Goal: Task Accomplishment & Management: Complete application form

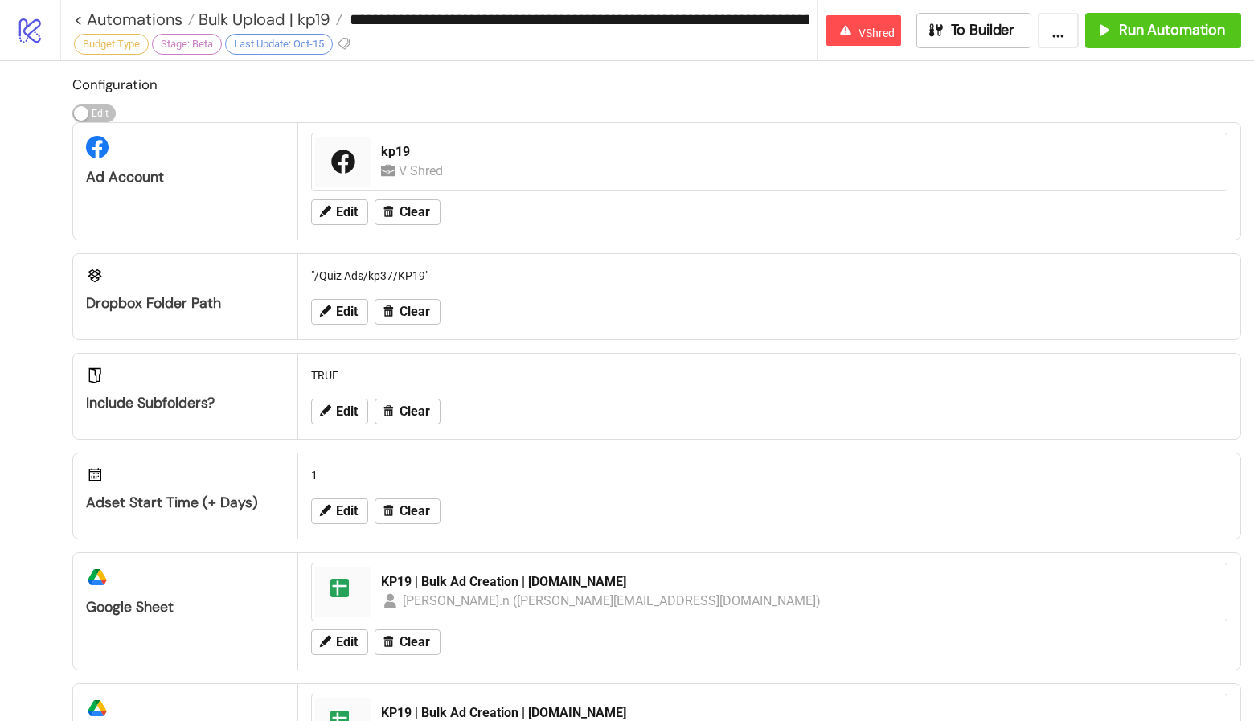
click at [718, 354] on div "TRUE Edit Clear" at bounding box center [769, 396] width 942 height 85
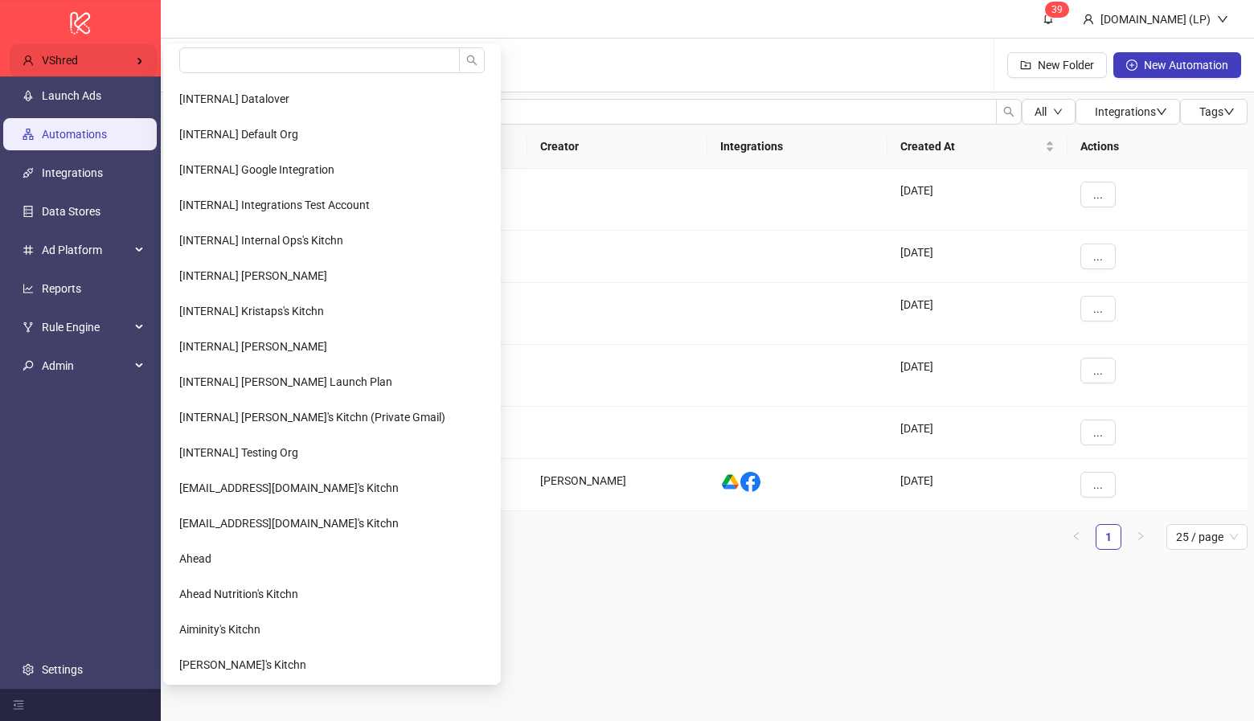
click at [68, 51] on div "VShred" at bounding box center [83, 60] width 147 height 32
click at [277, 51] on input "search" at bounding box center [319, 60] width 280 height 26
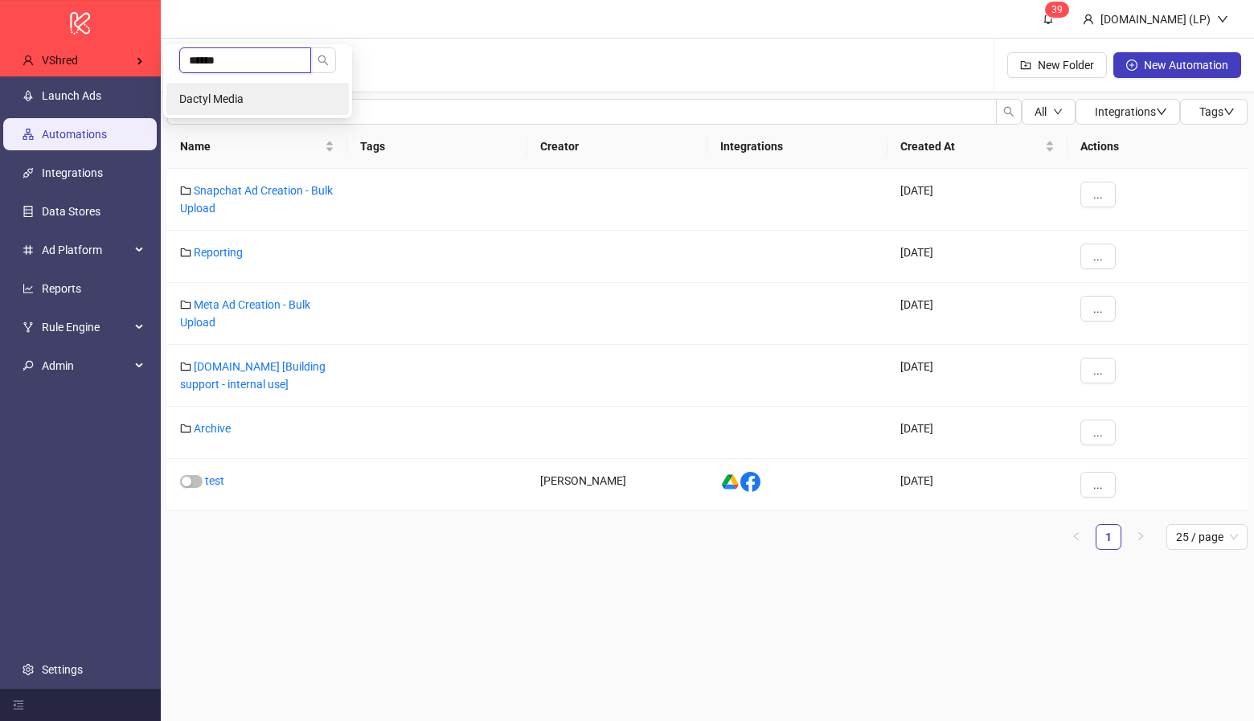
type input "******"
click at [265, 92] on li "Dactyl Media" at bounding box center [257, 99] width 182 height 32
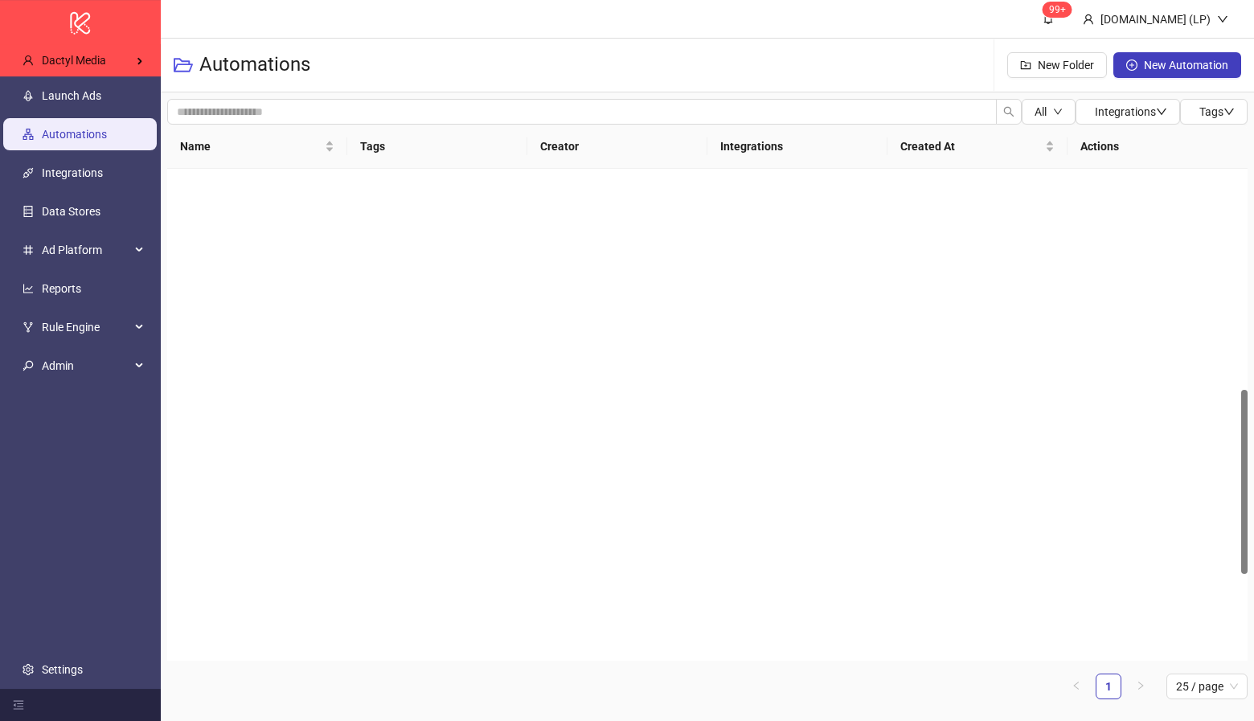
scroll to position [838, 0]
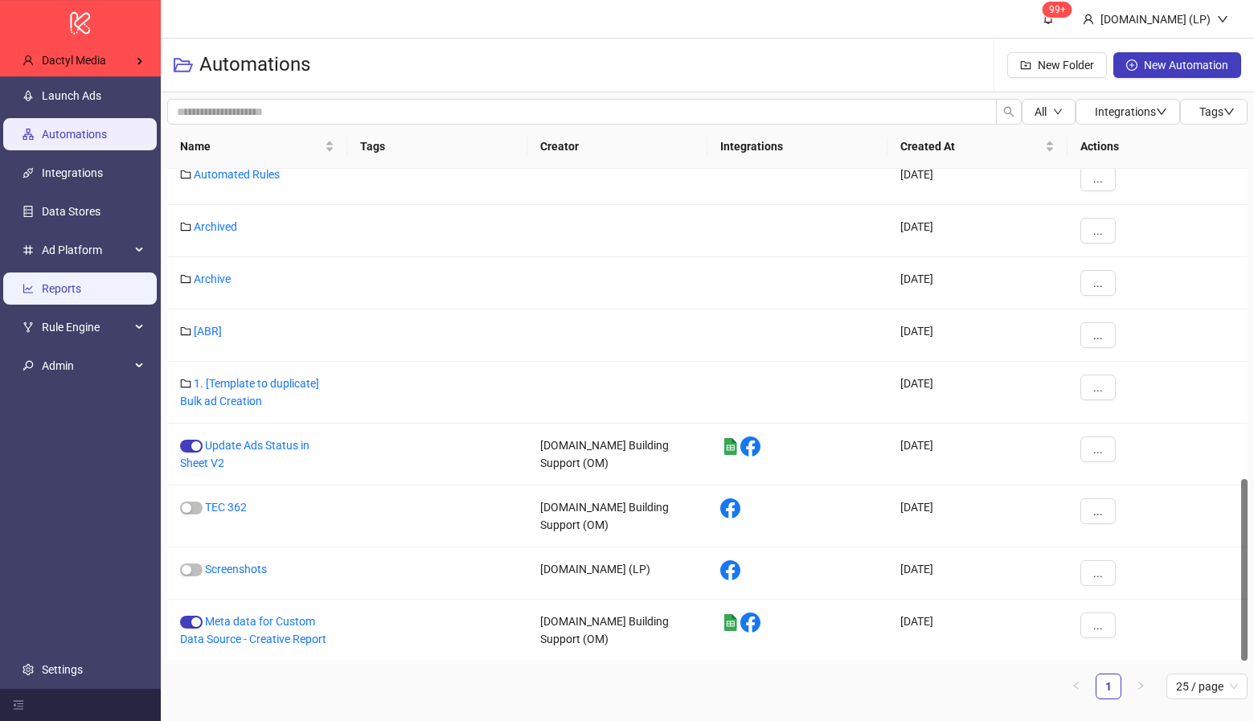
click at [44, 282] on link "Reports" at bounding box center [61, 288] width 39 height 13
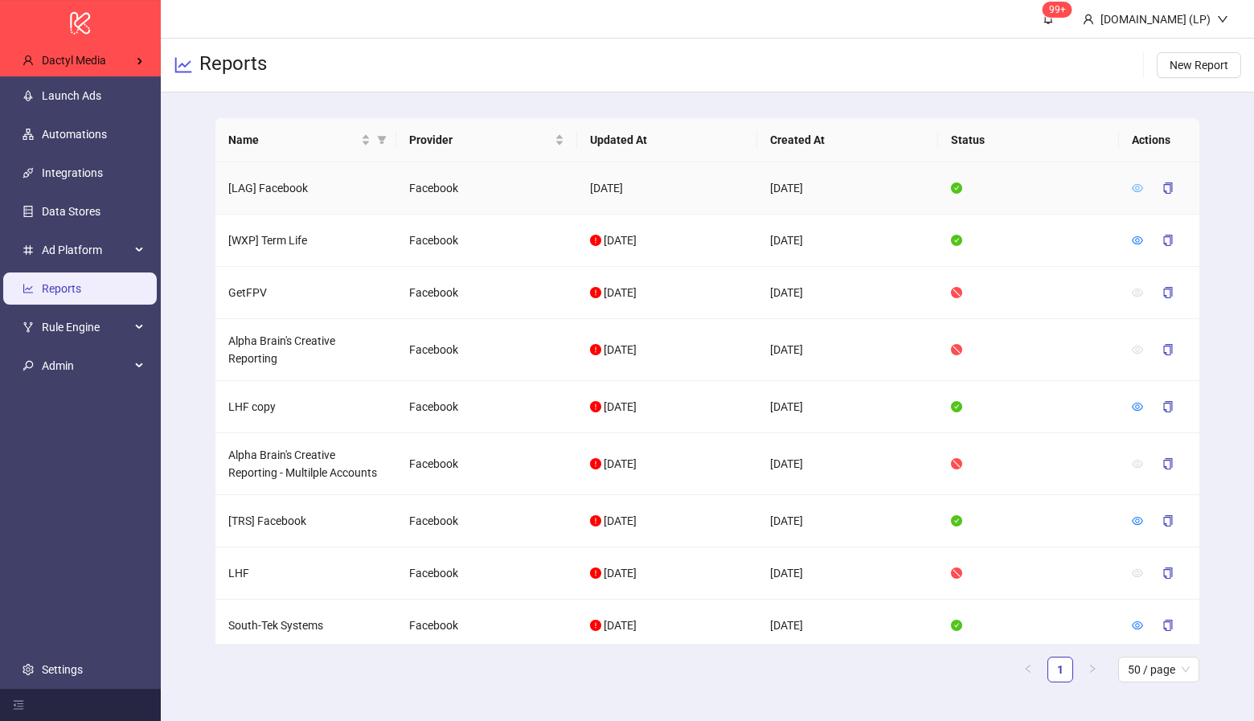
click at [1138, 184] on icon "eye" at bounding box center [1137, 187] width 11 height 11
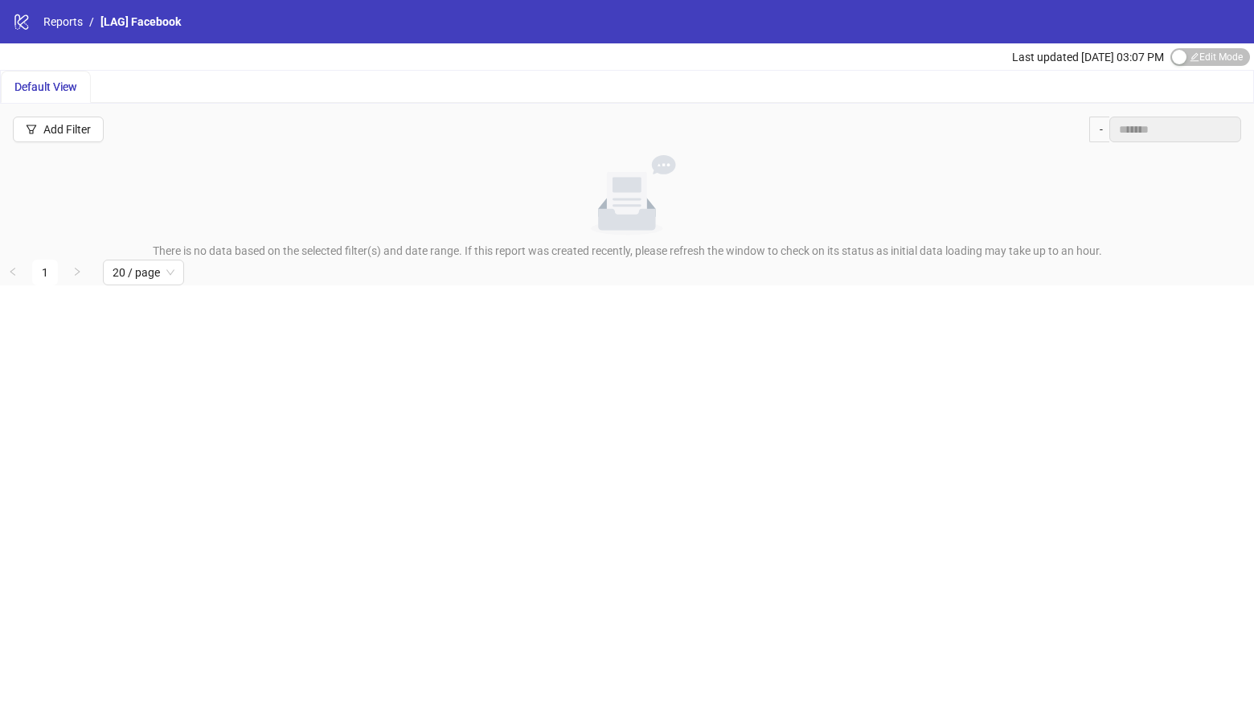
click at [1188, 44] on div "Last updated Aug 14, 03:07 PM Edit Mode Edit Mode" at bounding box center [1133, 56] width 242 height 27
click at [1208, 58] on span "Edit Mode Edit Mode" at bounding box center [1210, 57] width 80 height 18
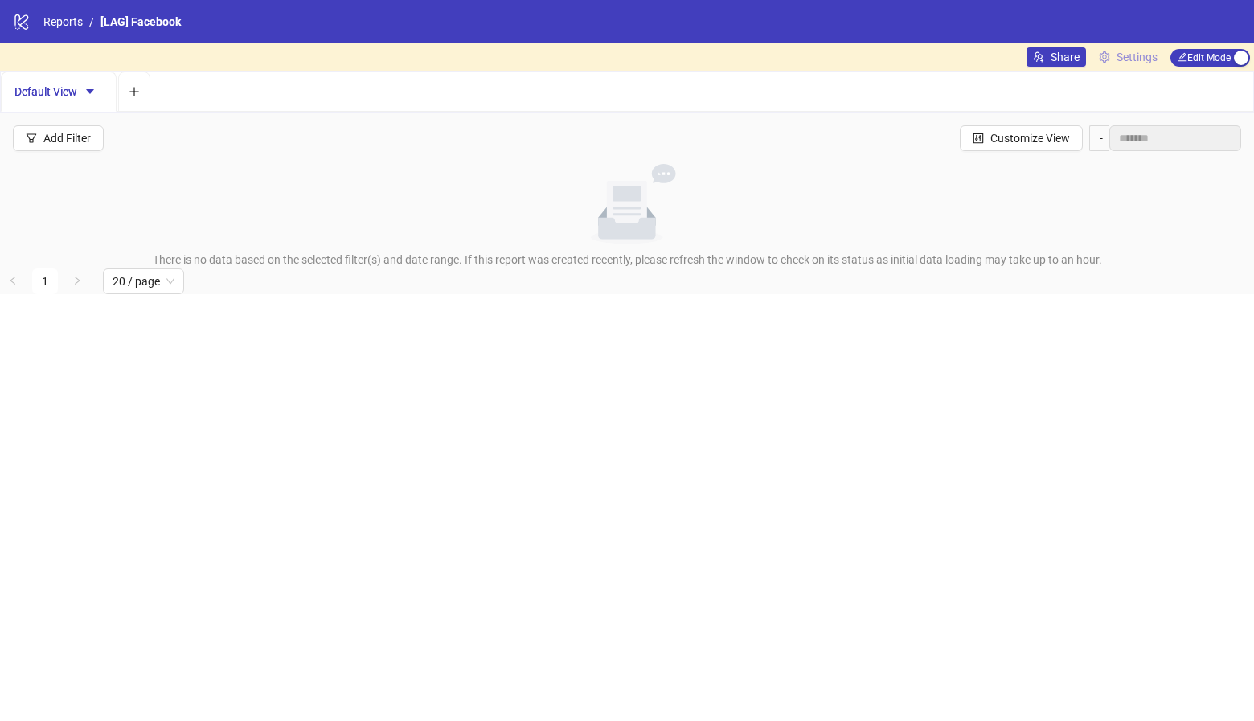
click at [1105, 58] on icon "setting" at bounding box center [1104, 56] width 11 height 11
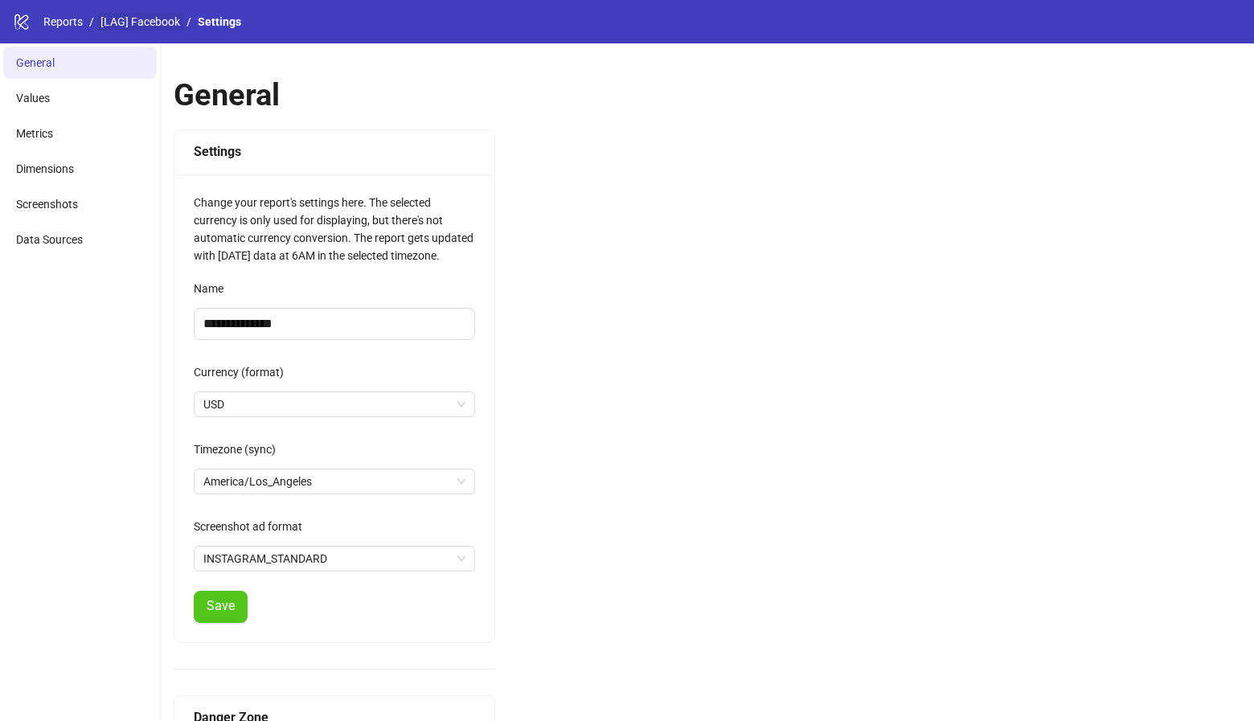
click at [133, 18] on link "[LAG] Facebook" at bounding box center [140, 22] width 86 height 18
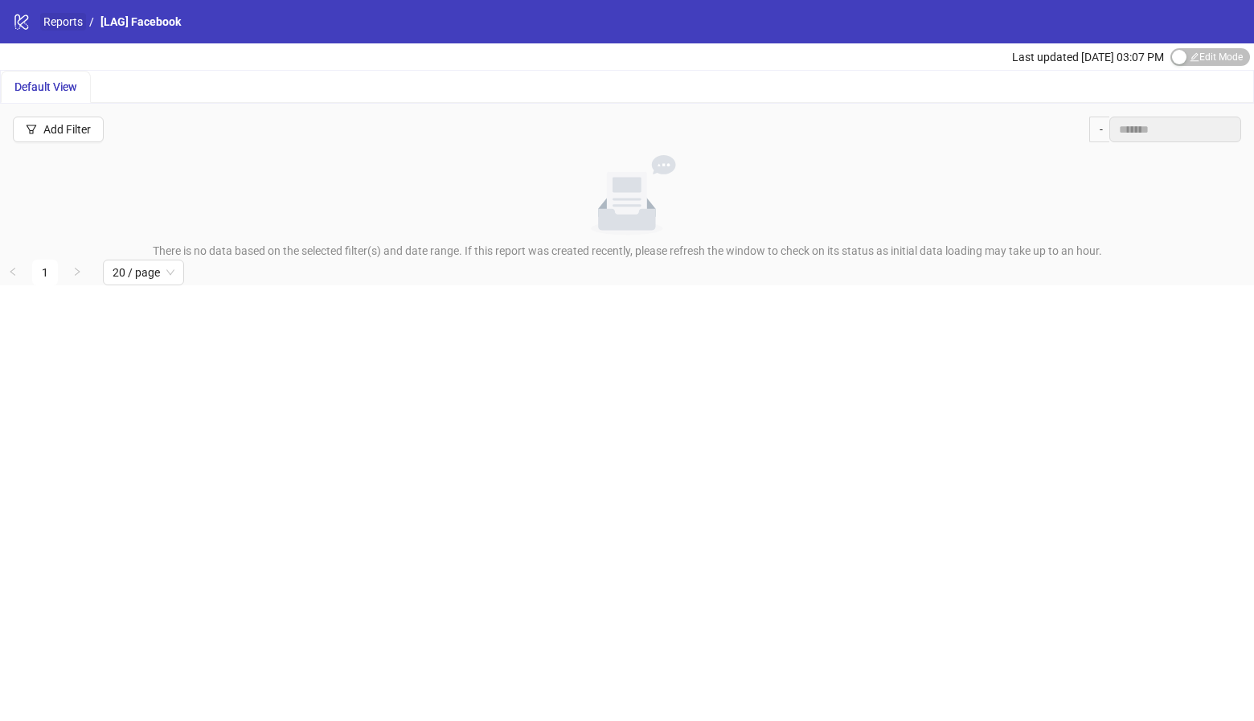
click at [53, 20] on link "Reports" at bounding box center [63, 22] width 46 height 18
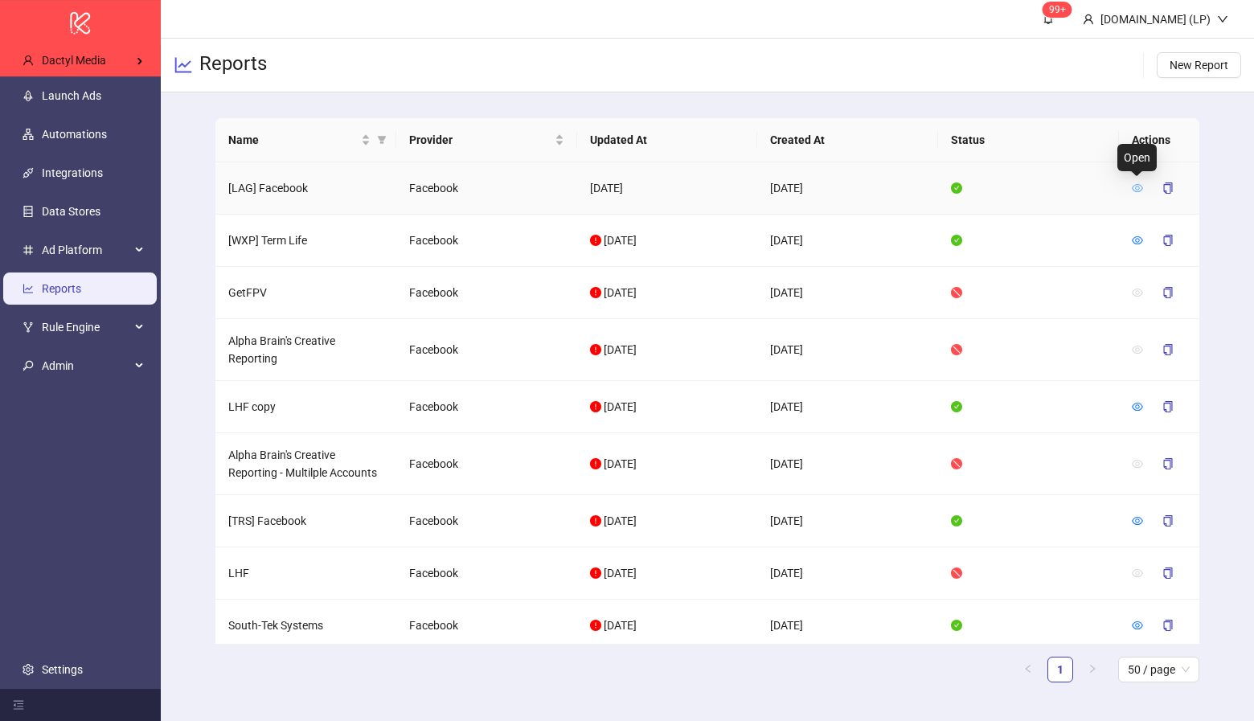
click at [1136, 186] on icon "eye" at bounding box center [1137, 188] width 11 height 8
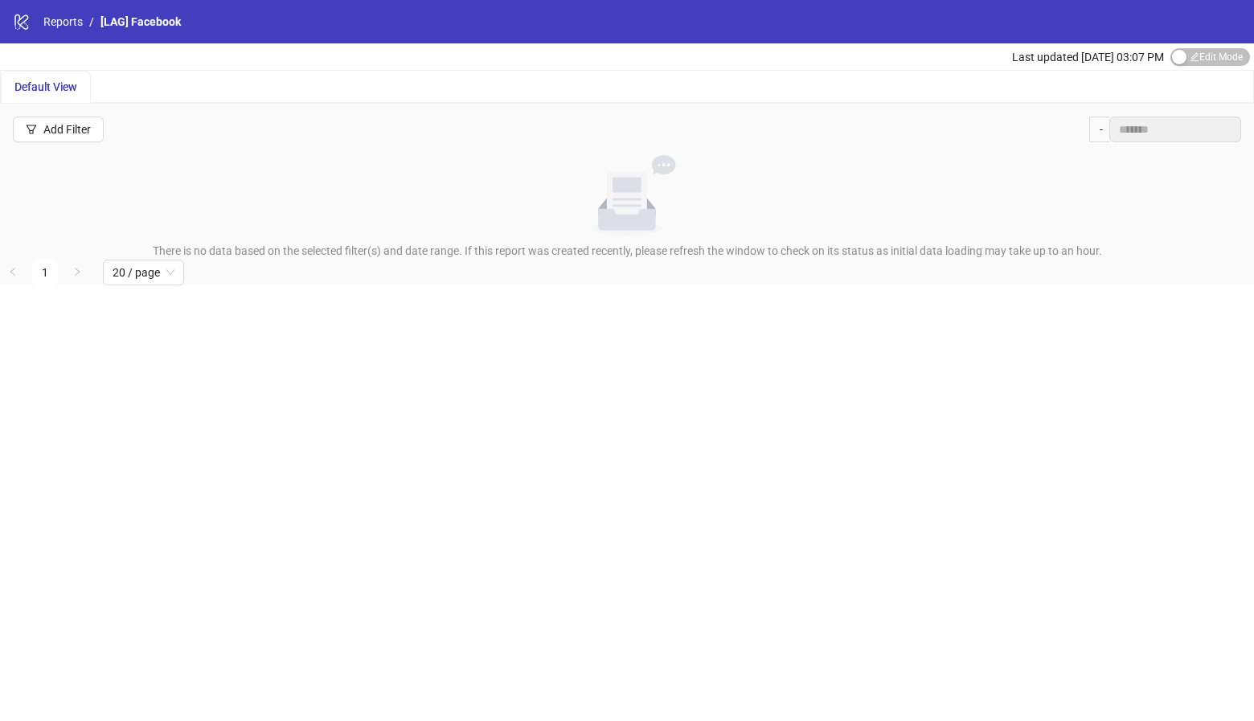
click at [37, 35] on div "logo/logo-mobile Reports / [LAG] Facebook" at bounding box center [627, 21] width 1254 height 43
click at [33, 31] on div "logo/logo-mobile Reports / [LAG] Facebook" at bounding box center [627, 21] width 1254 height 43
click at [80, 31] on div "logo/logo-mobile Reports / [LAG] Facebook" at bounding box center [627, 21] width 1254 height 43
click at [72, 27] on link "Reports" at bounding box center [63, 22] width 46 height 18
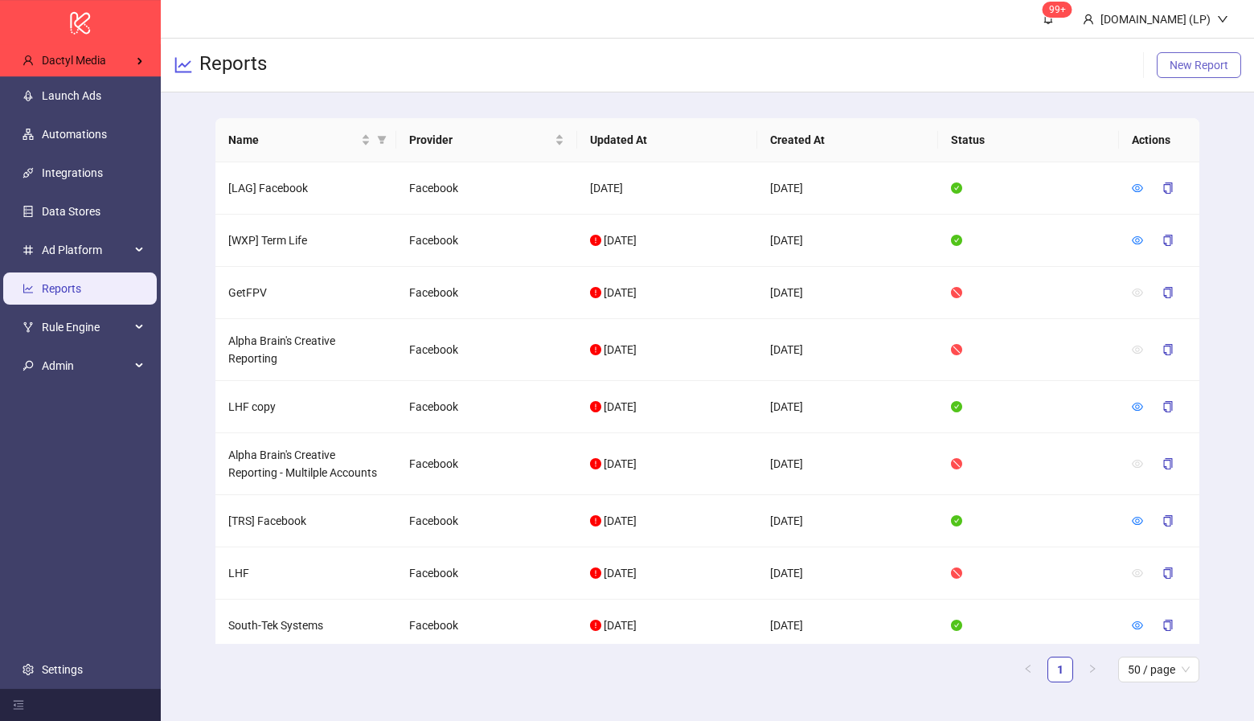
click at [1219, 67] on span "New Report" at bounding box center [1198, 65] width 59 height 13
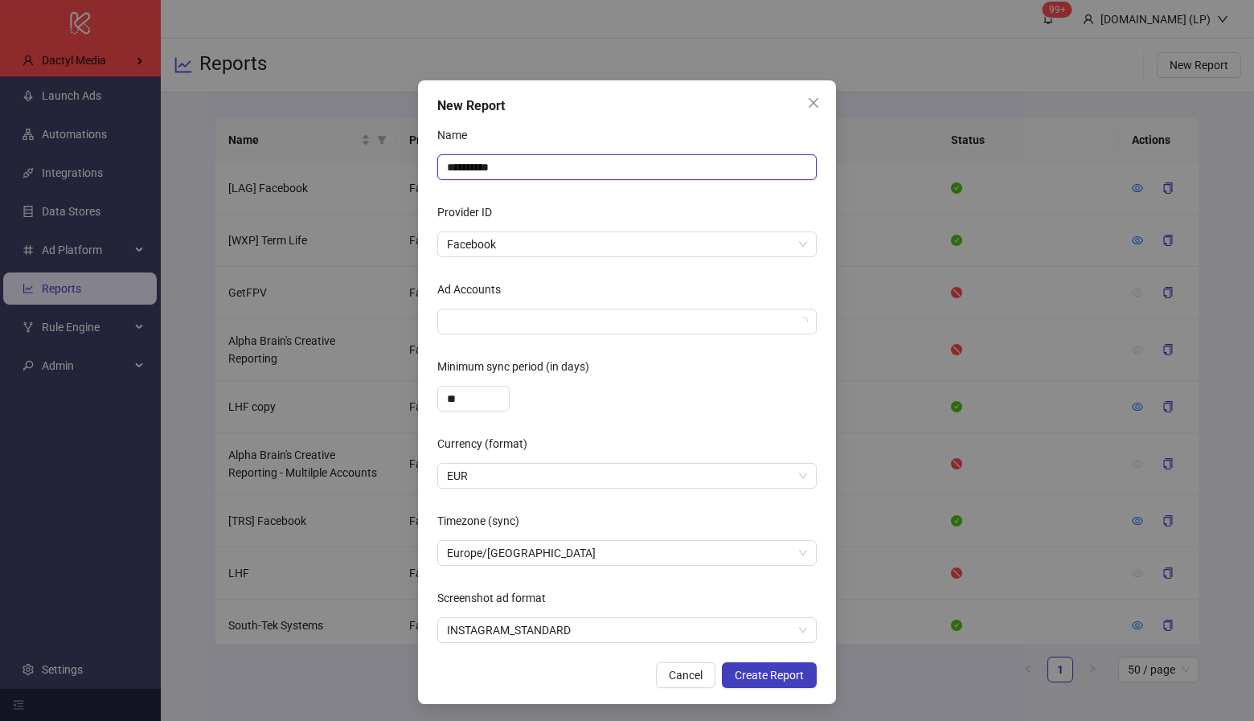
click at [568, 161] on input "**********" at bounding box center [626, 167] width 379 height 26
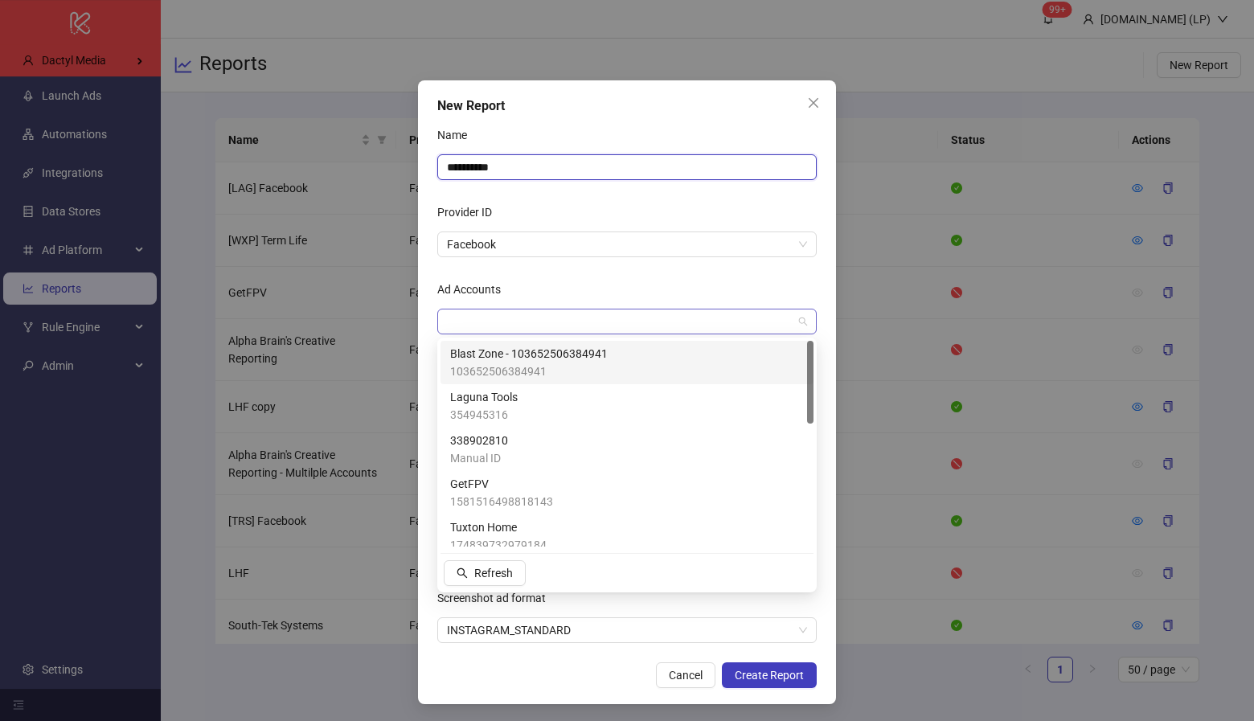
click at [485, 327] on div at bounding box center [618, 321] width 356 height 23
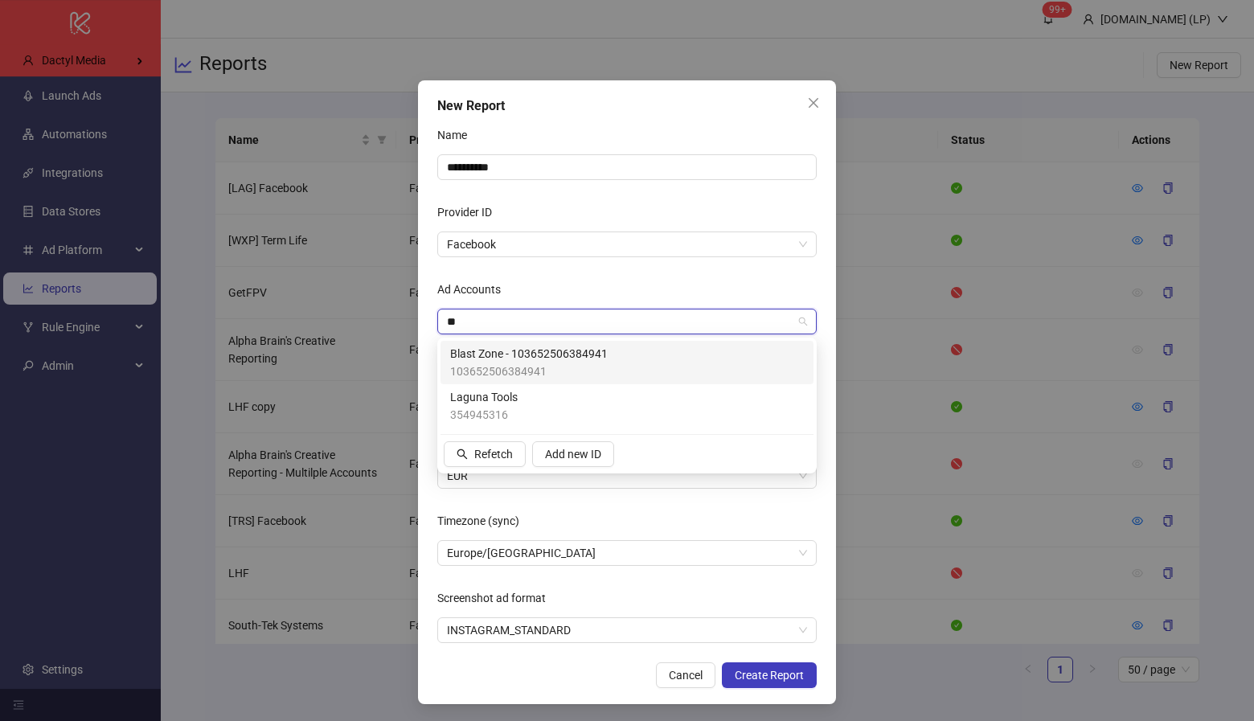
type input "***"
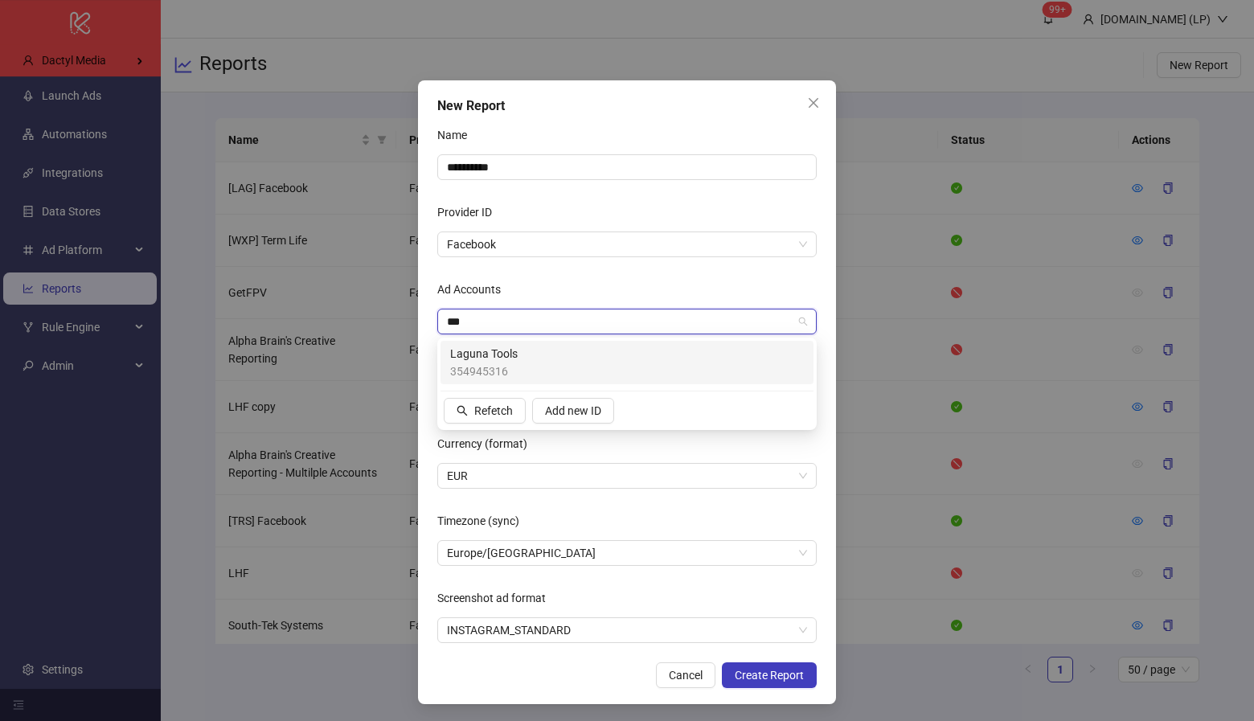
click at [473, 366] on span "354945316" at bounding box center [484, 371] width 68 height 18
click at [635, 269] on form "**********" at bounding box center [626, 382] width 379 height 521
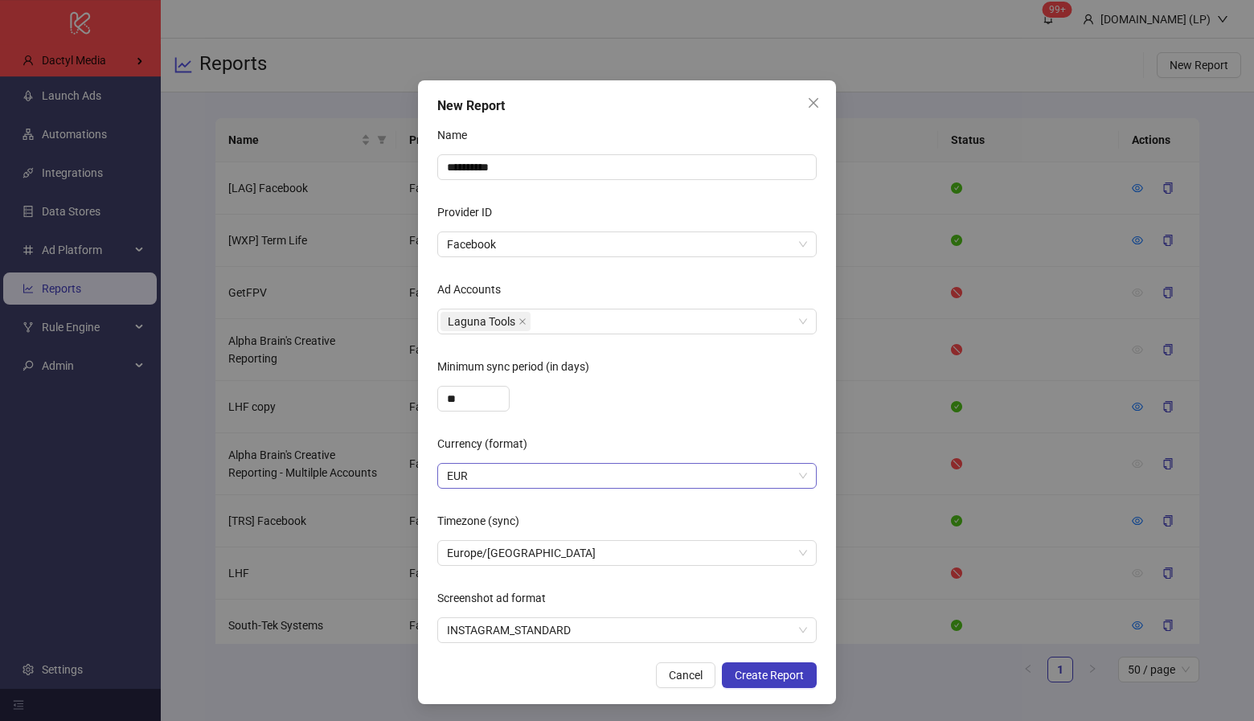
click at [559, 483] on span "EUR" at bounding box center [627, 476] width 360 height 24
type input "***"
click at [611, 499] on div "USD" at bounding box center [627, 508] width 354 height 18
click at [608, 554] on span "Europe/[GEOGRAPHIC_DATA]" at bounding box center [627, 553] width 360 height 24
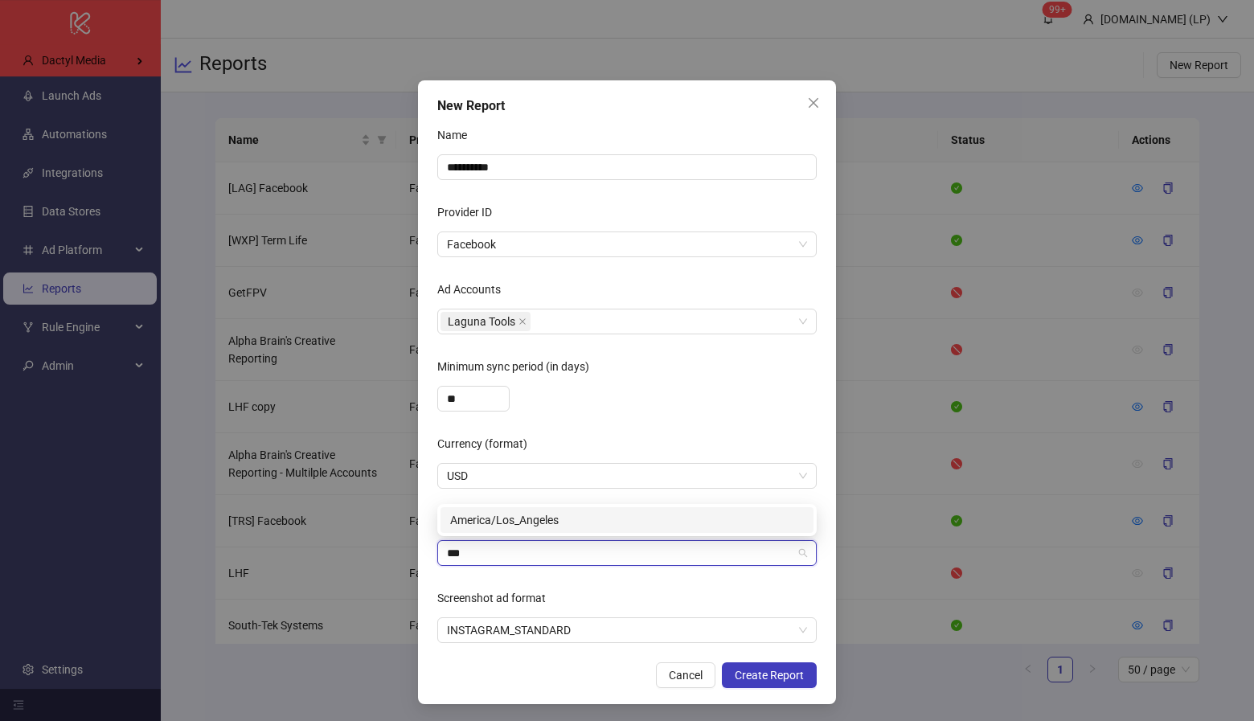
type input "***"
click at [571, 535] on div "America/Los_Angeles [GEOGRAPHIC_DATA]/Los_Angeles" at bounding box center [626, 520] width 379 height 32
click at [571, 521] on div "America/Los_Angeles" at bounding box center [627, 520] width 354 height 18
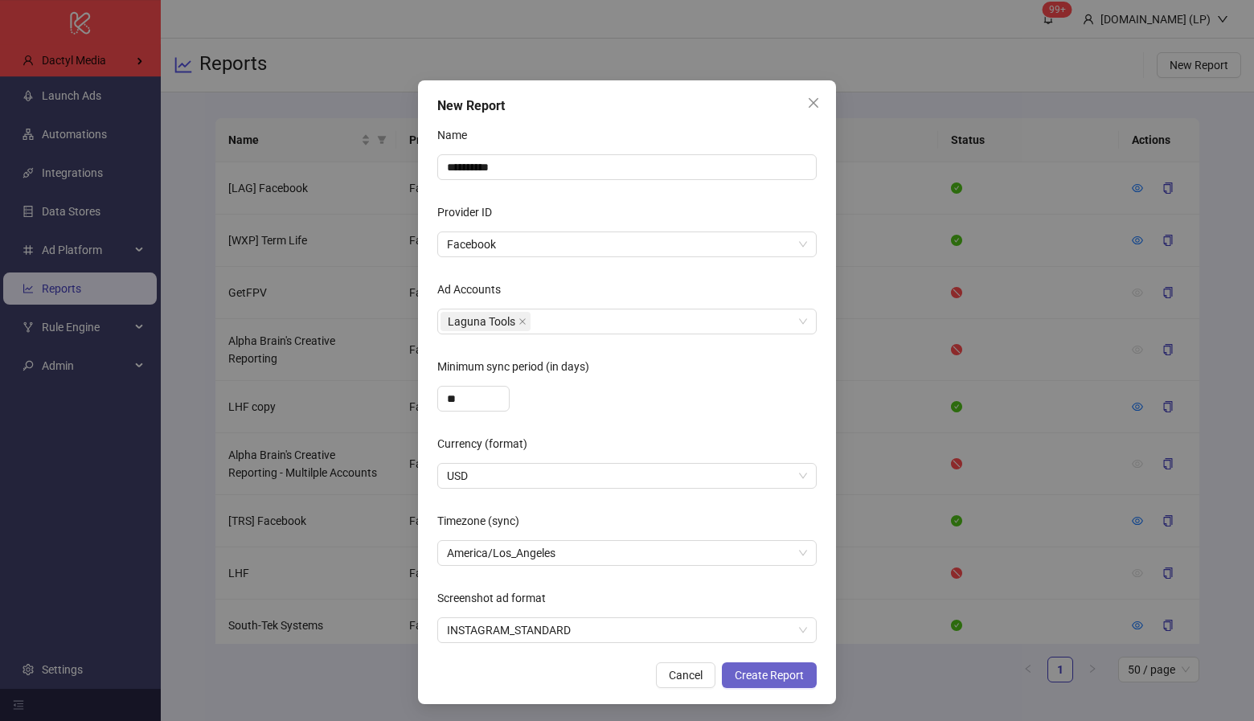
click at [796, 677] on span "Create Report" at bounding box center [769, 675] width 69 height 13
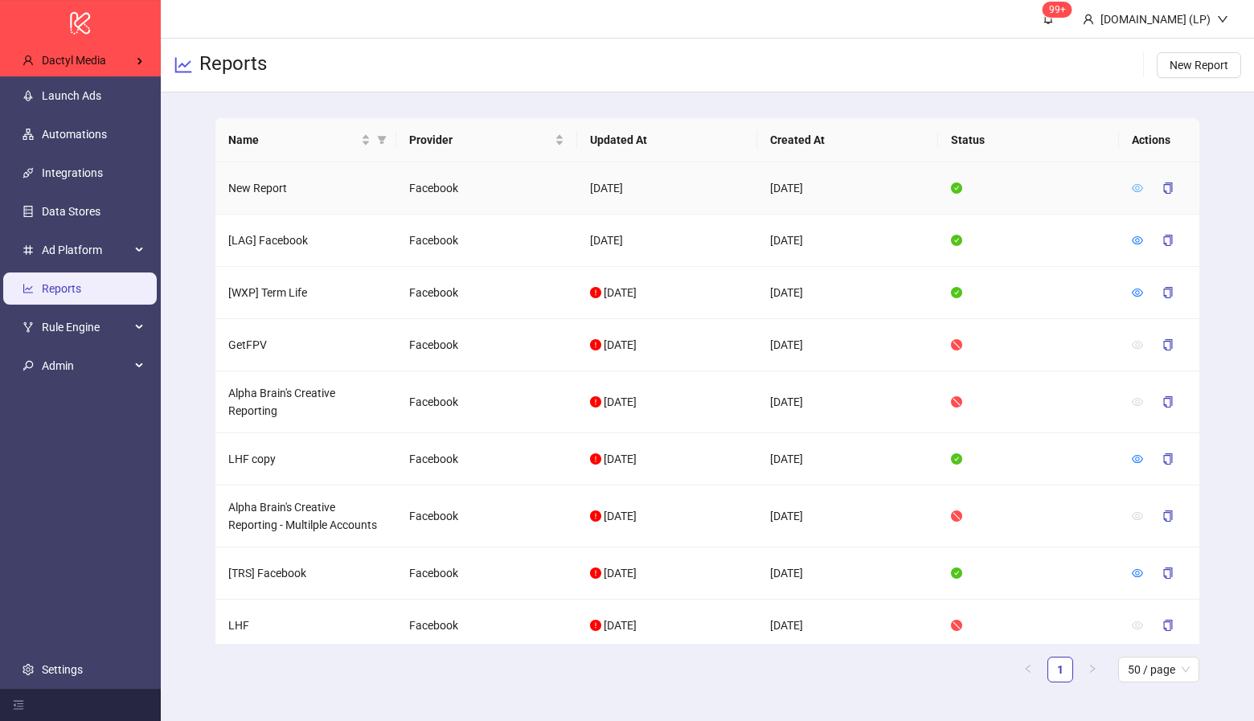
click at [1140, 191] on icon "eye" at bounding box center [1137, 187] width 11 height 11
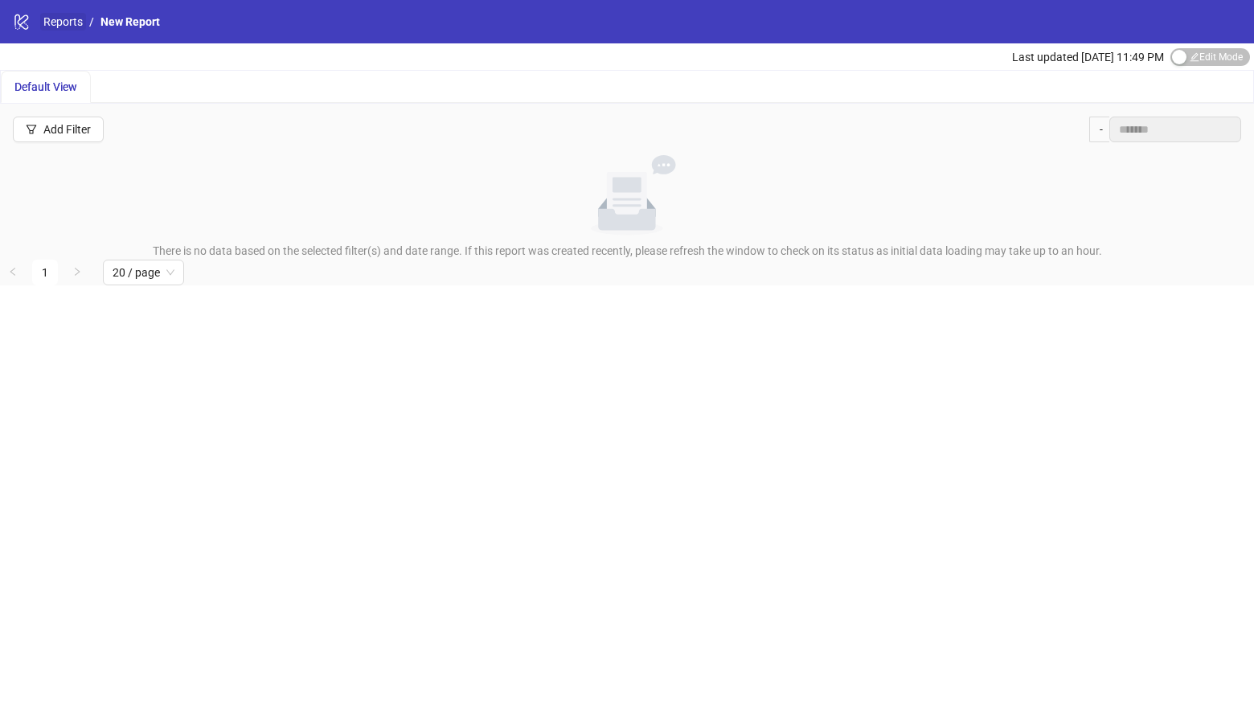
click at [68, 18] on link "Reports" at bounding box center [63, 22] width 46 height 18
